Goal: Information Seeking & Learning: Learn about a topic

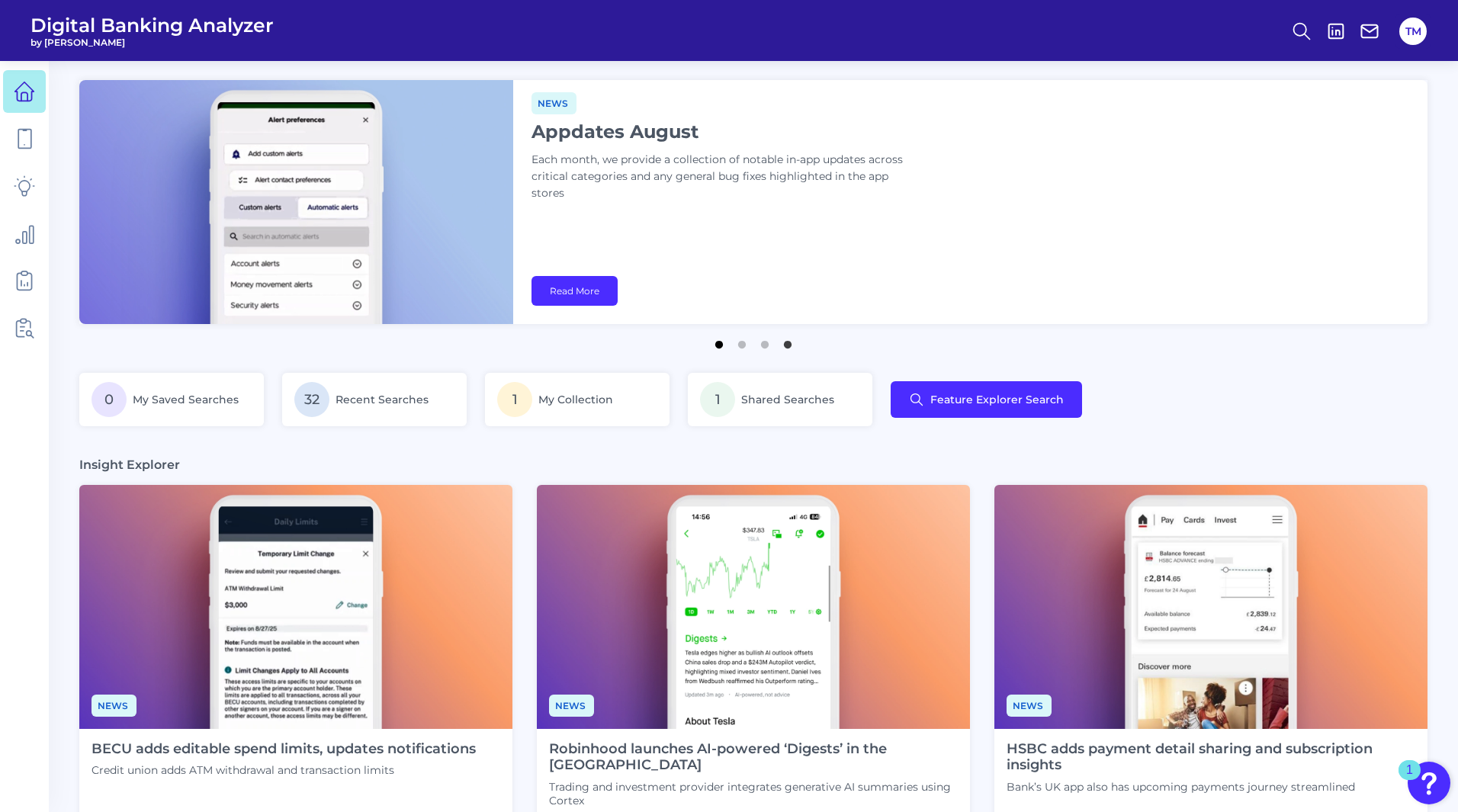
click at [719, 345] on button "1" at bounding box center [718, 340] width 16 height 16
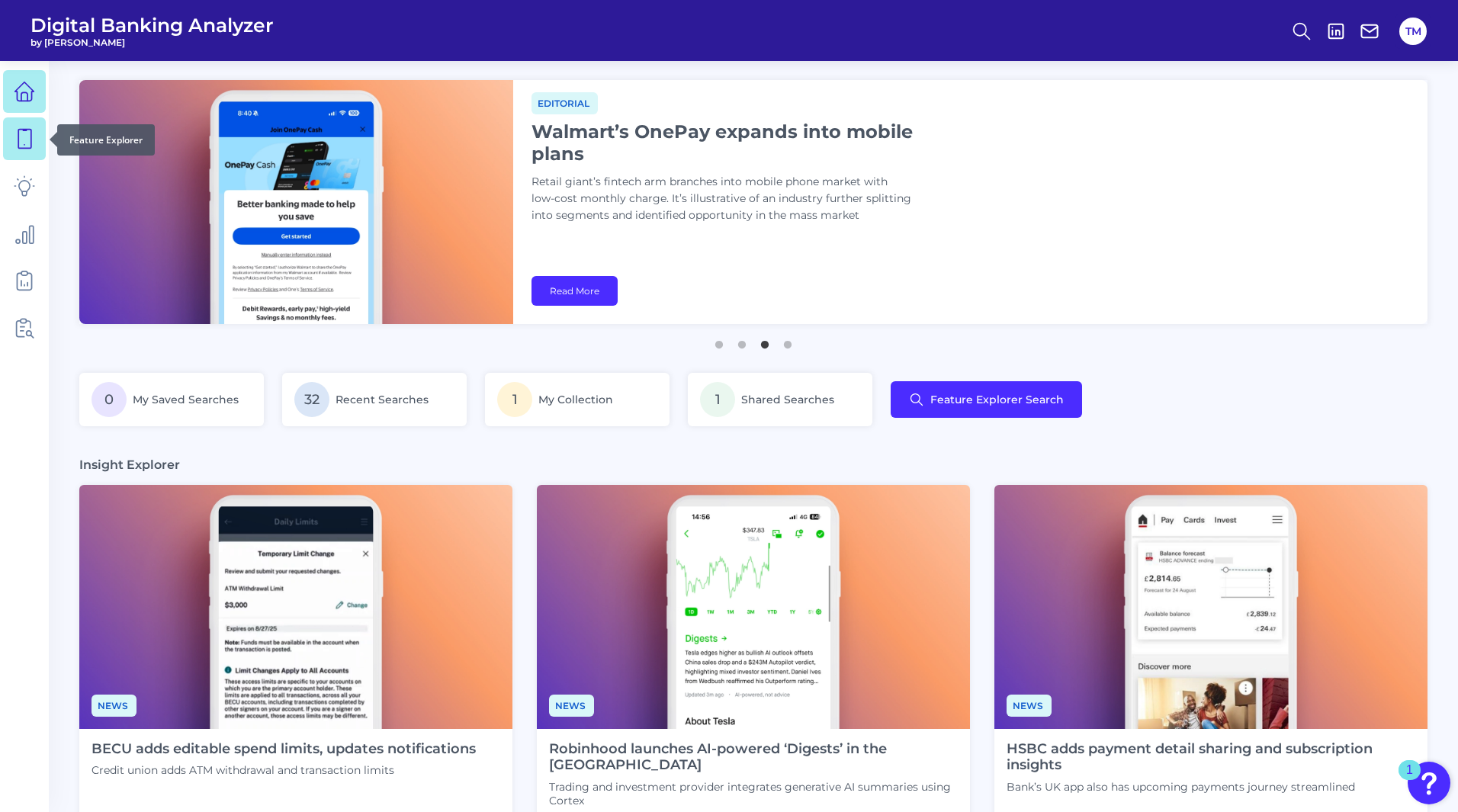
click at [28, 134] on icon at bounding box center [24, 138] width 21 height 21
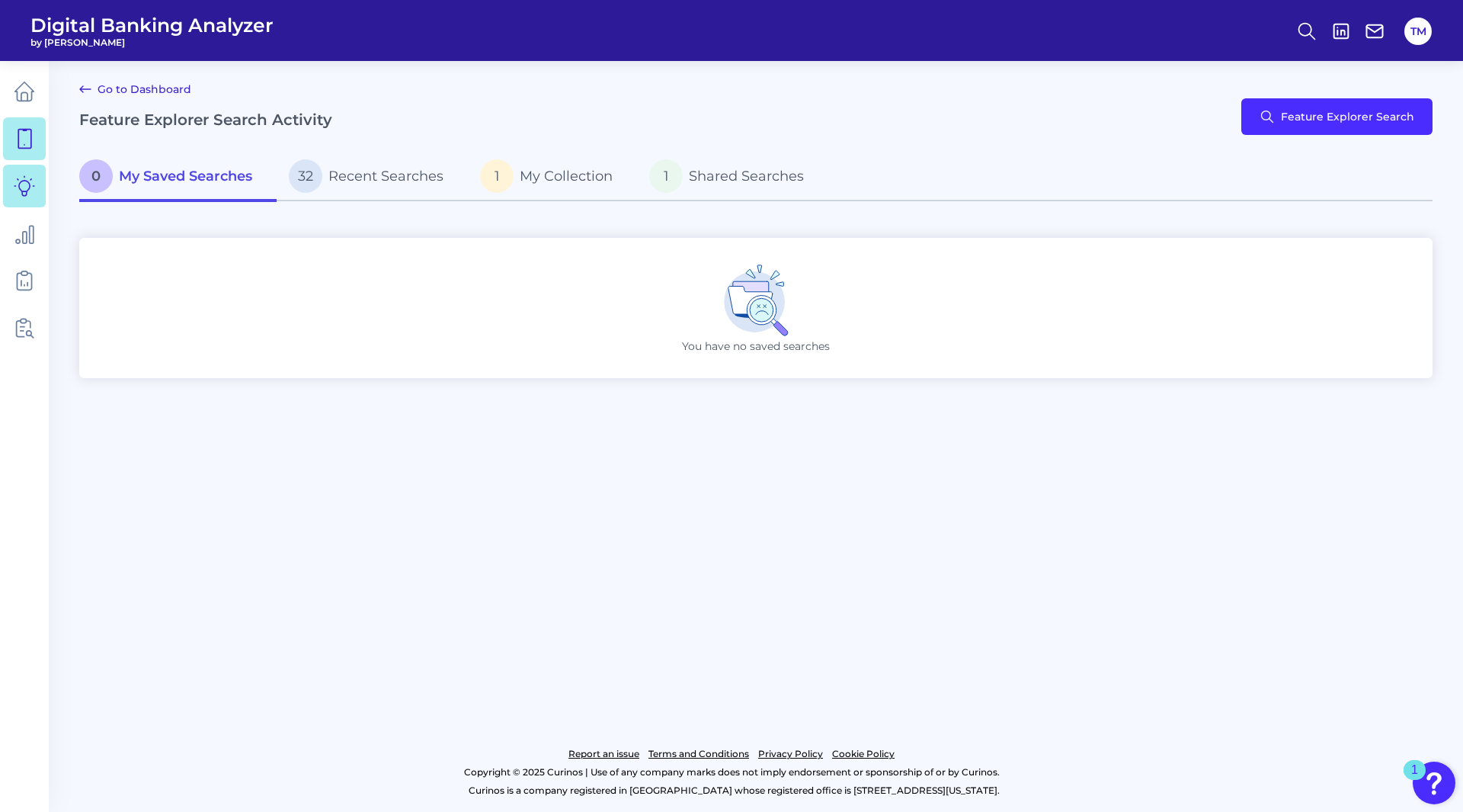
click at [29, 198] on link at bounding box center [24, 186] width 42 height 42
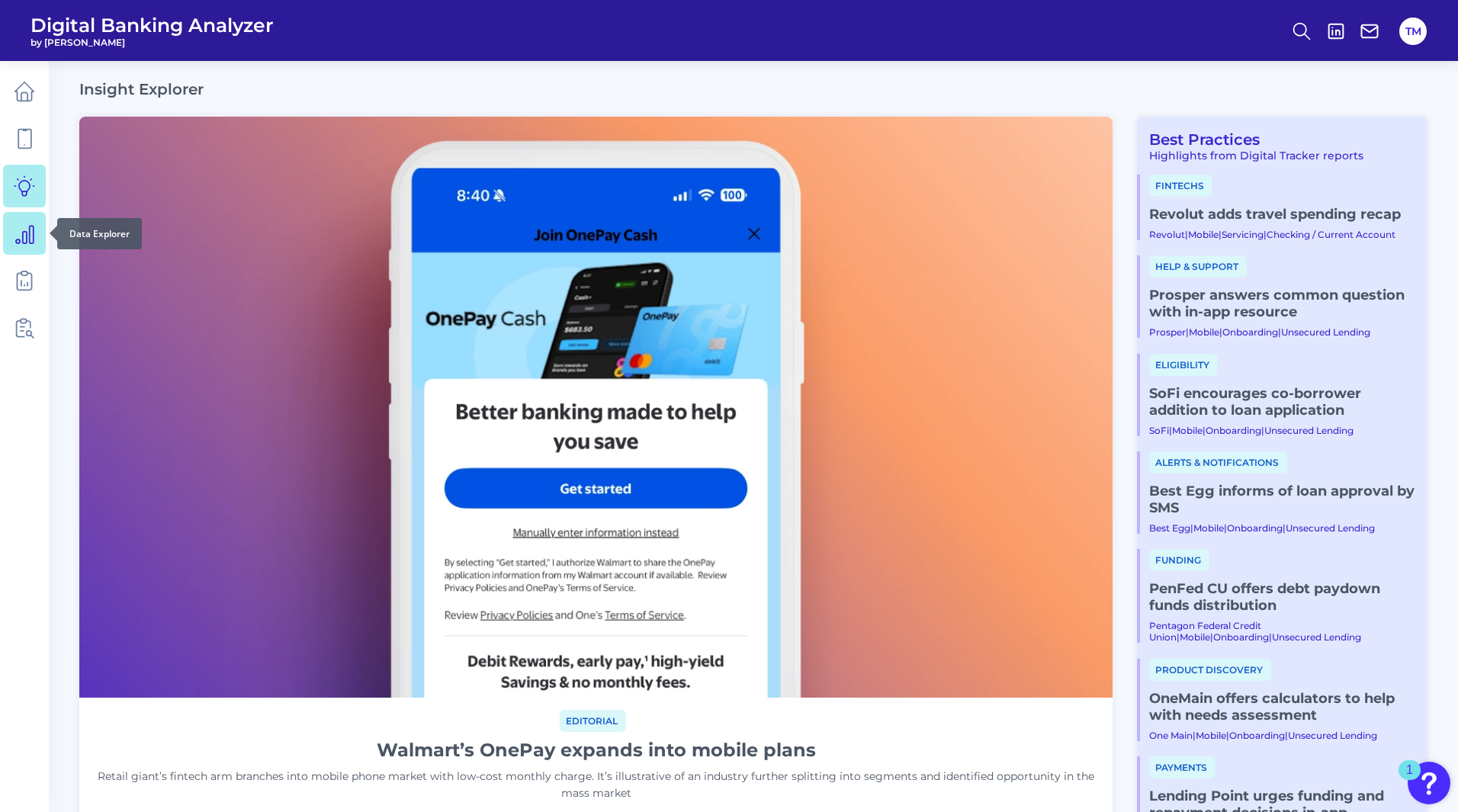
click at [20, 234] on icon at bounding box center [24, 233] width 21 height 21
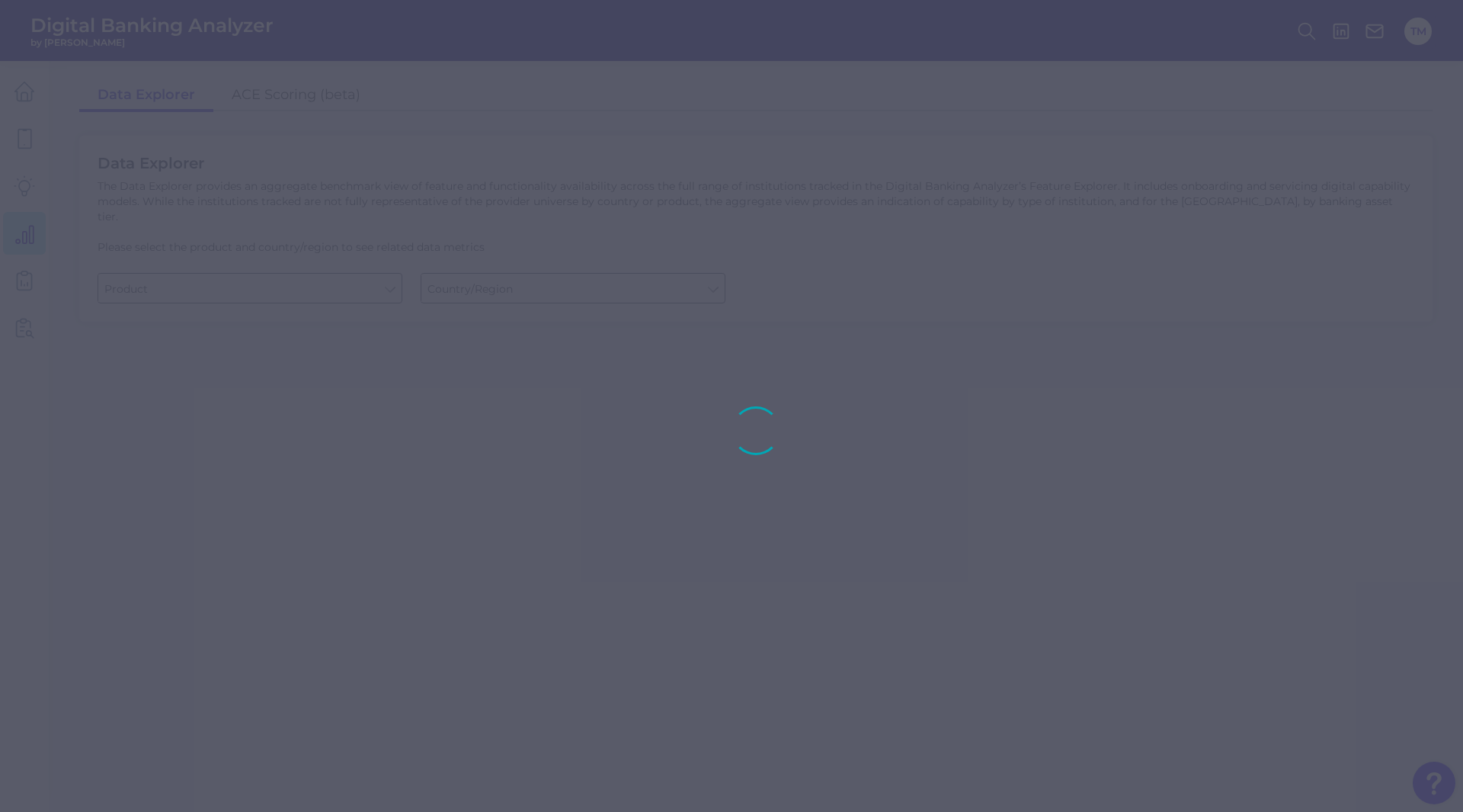
type input "Business Bank Account"
type input "[GEOGRAPHIC_DATA]"
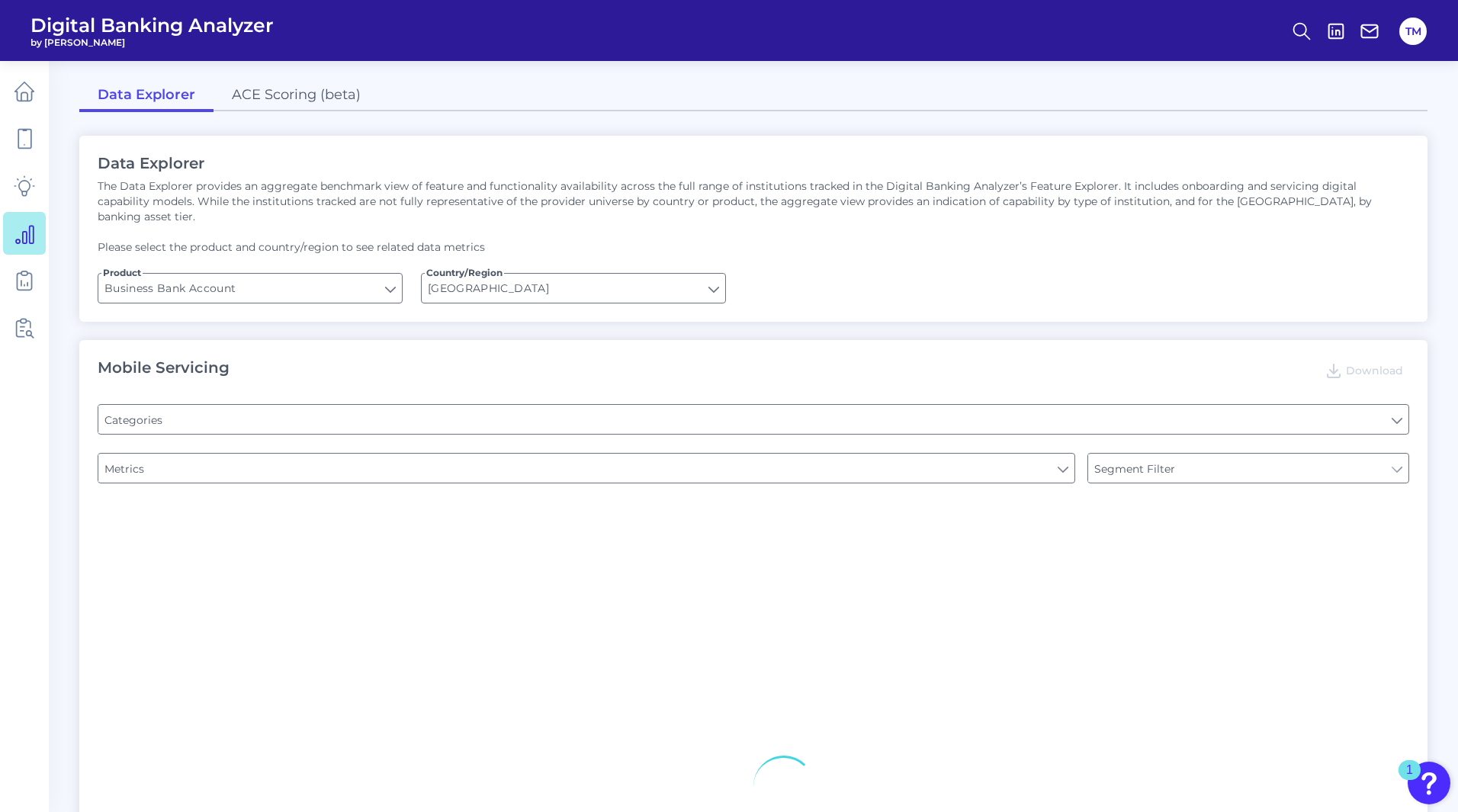
type input "Pre-login Features"
type input "Channel"
type input "Login"
type input "Type of Institution"
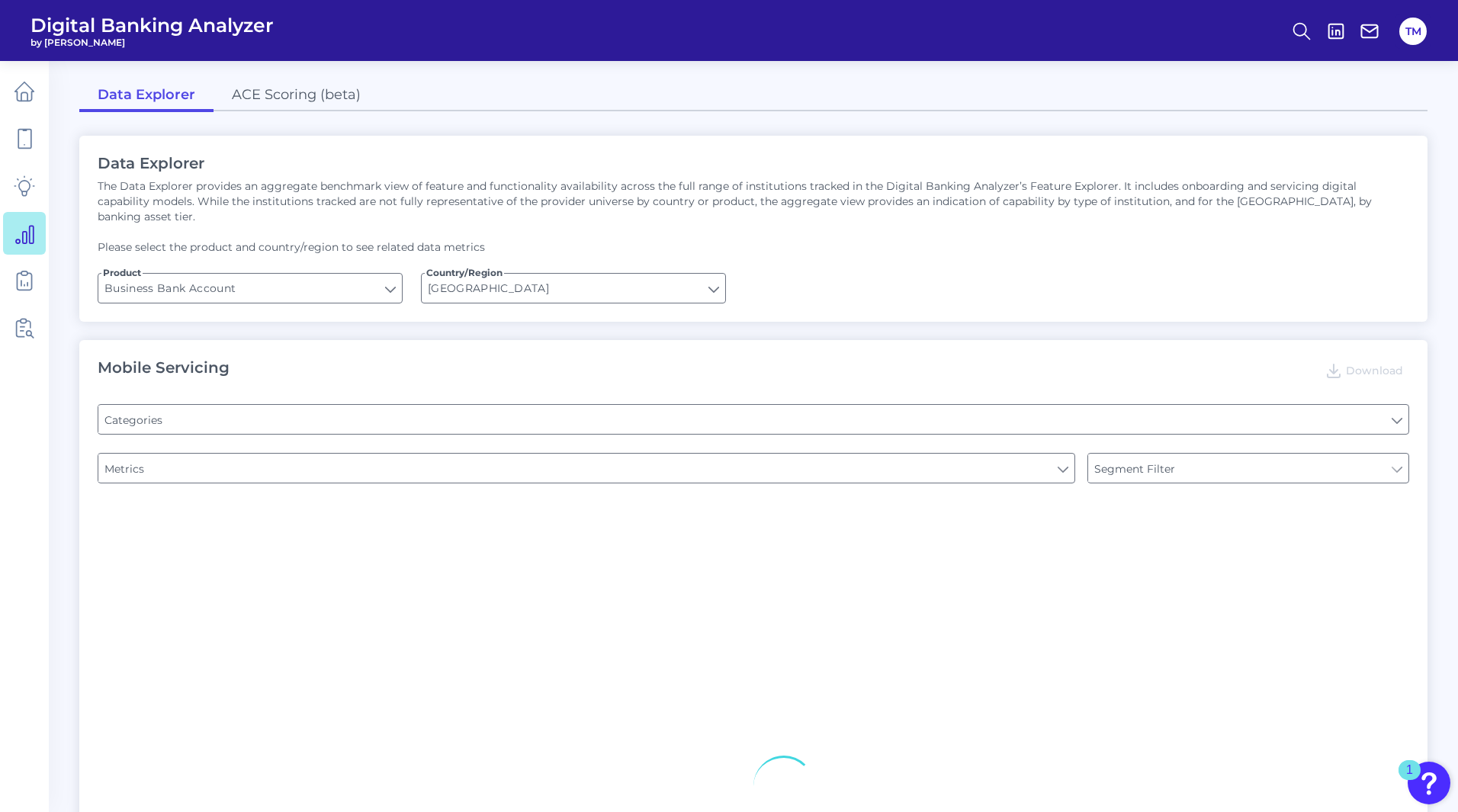
type input "Type of Institution"
type input "Upon opening the app are users immediately prompted to use Touch/Face ID to log…"
type input "Can you apply for the PRODUCT as a new to brand customer on ANY digital channel?"
type input "Does it offer third-party single sign on?"
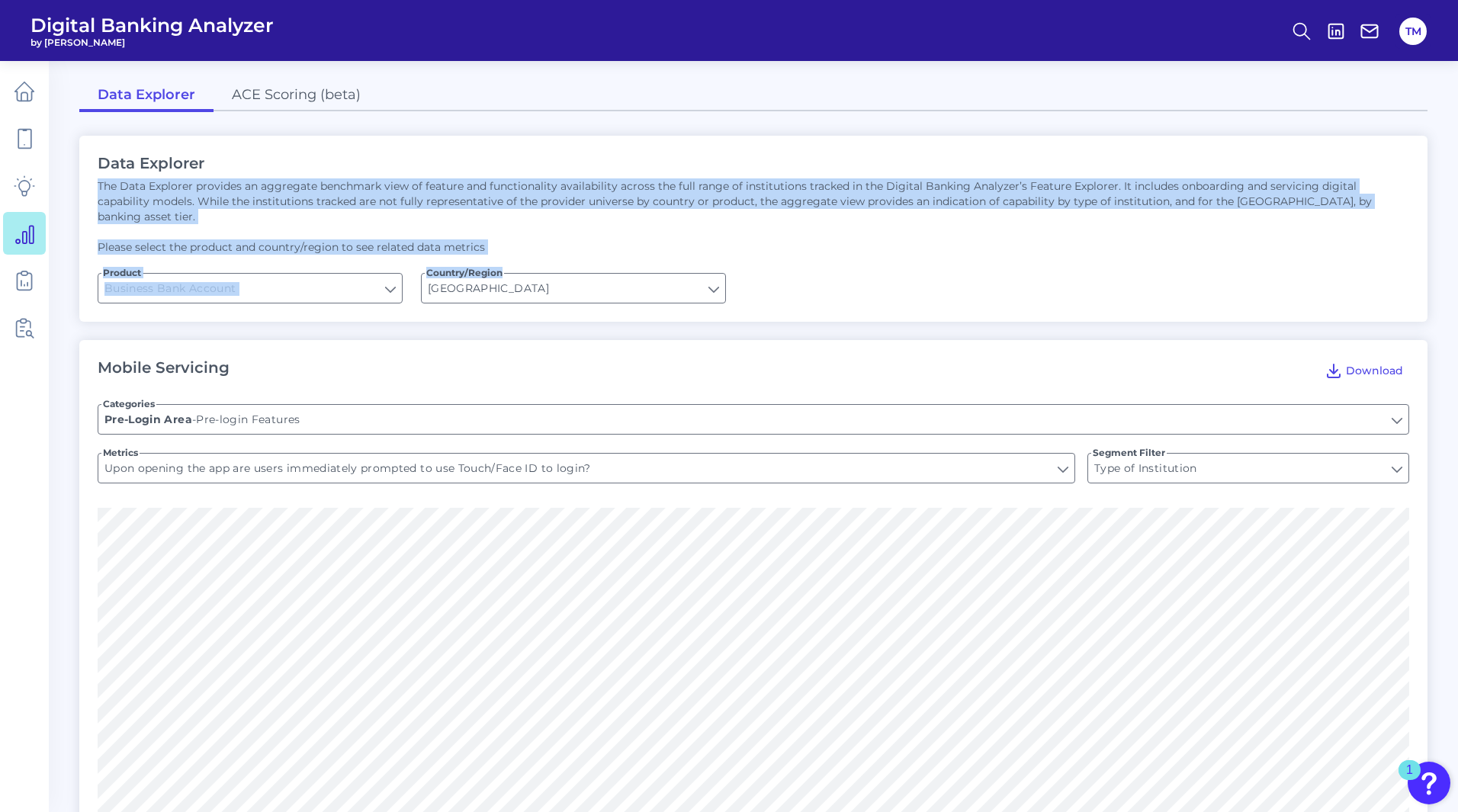
drag, startPoint x: 1457, startPoint y: 125, endPoint x: 1443, endPoint y: 199, distance: 75.3
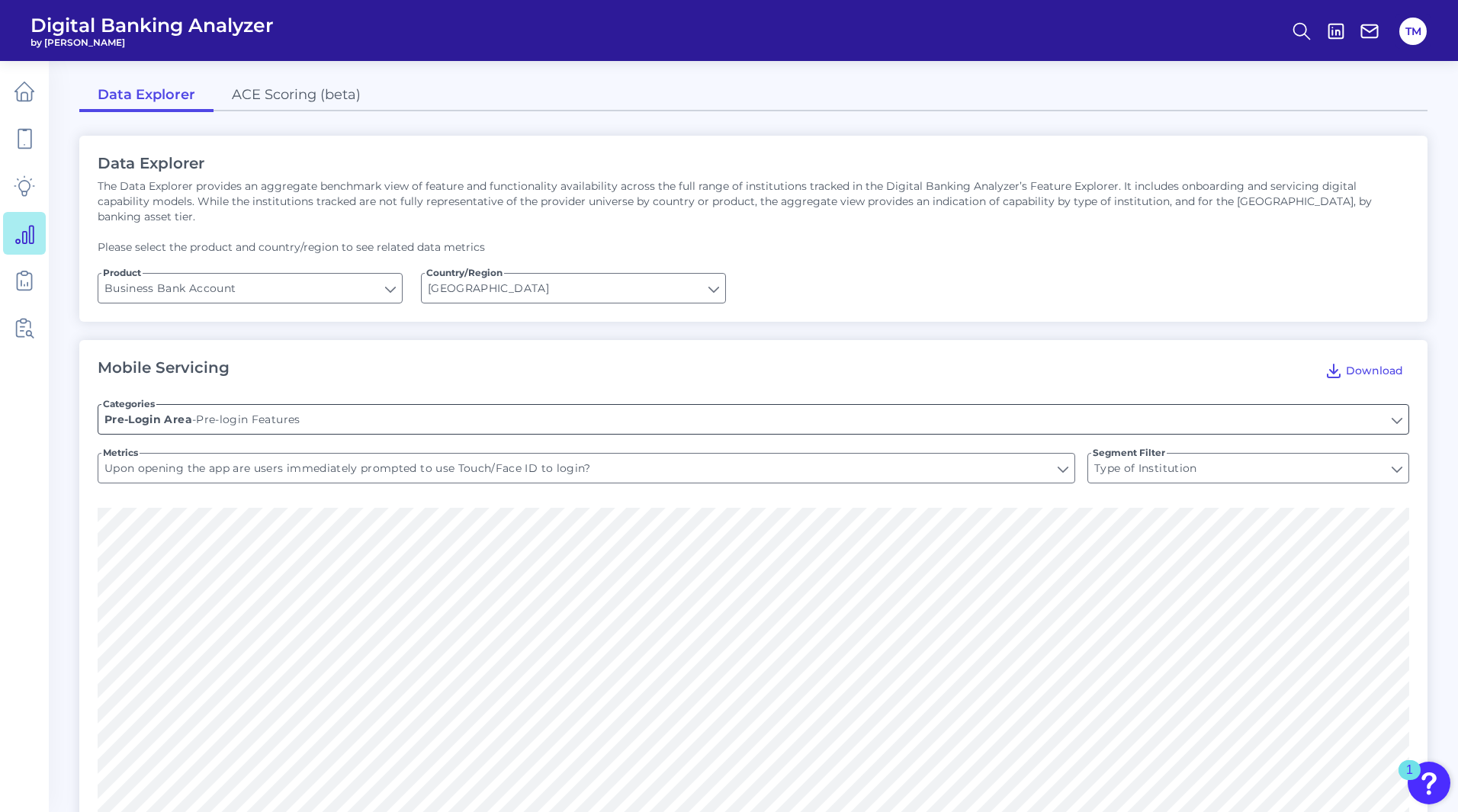
click at [279, 409] on input "Pre-login Features" at bounding box center [753, 418] width 1310 height 29
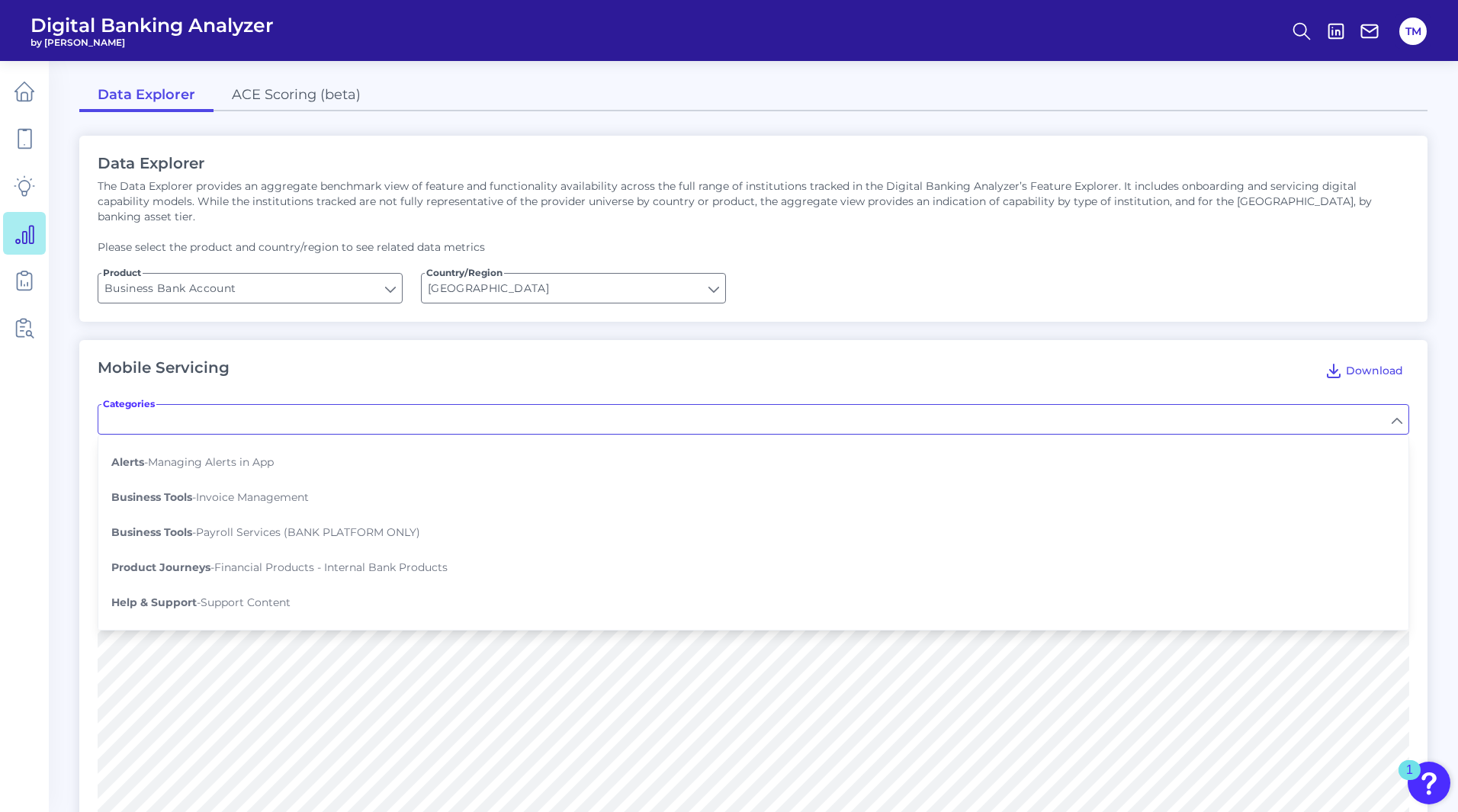
scroll to position [1139, 0]
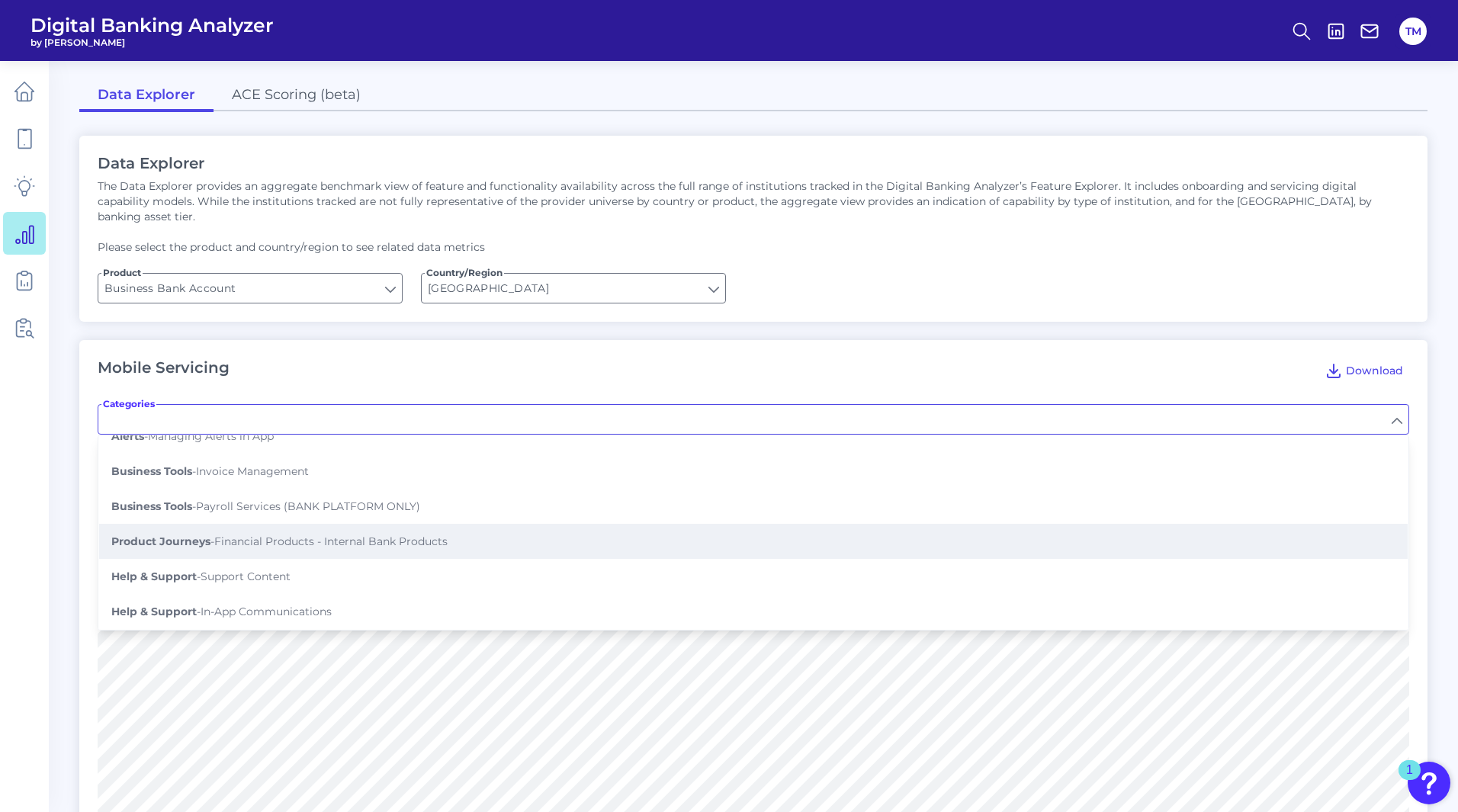
click at [214, 534] on span "Product Journeys - Financial Products - Internal Bank Products" at bounding box center [279, 541] width 336 height 14
type input "Financial Products - Internal Bank Products"
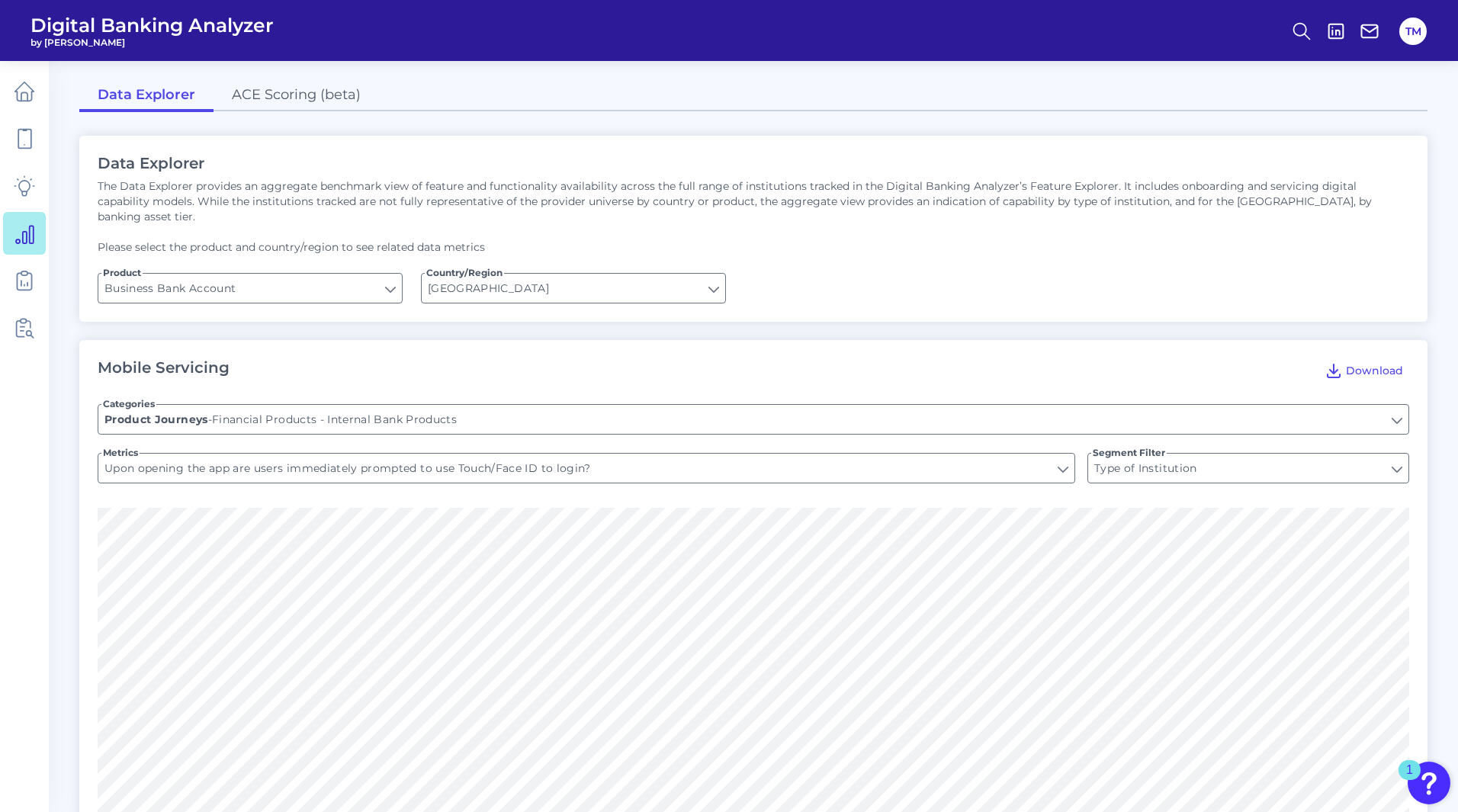
type input "Can you initiate business credit card applications from secure area?"
